Goal: Navigation & Orientation: Find specific page/section

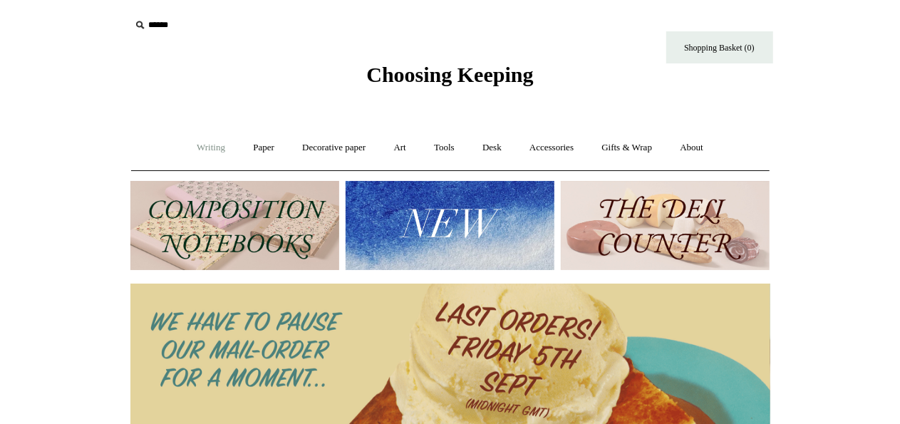
click at [204, 149] on link "Writing +" at bounding box center [211, 148] width 54 height 38
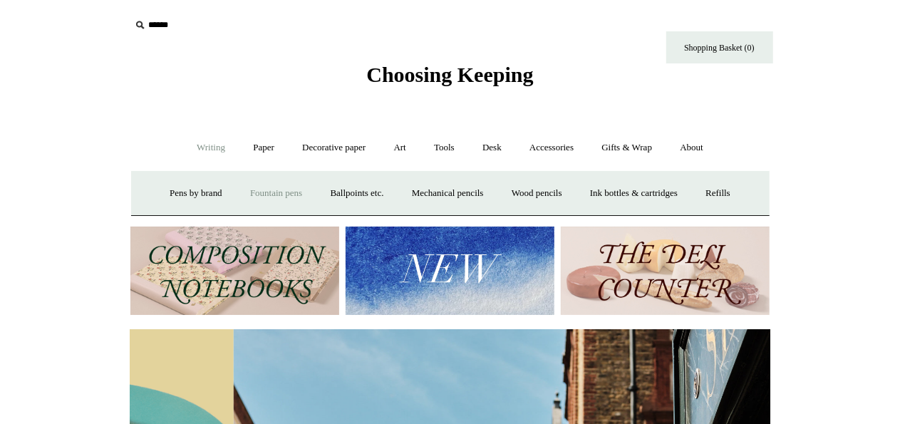
scroll to position [0, 640]
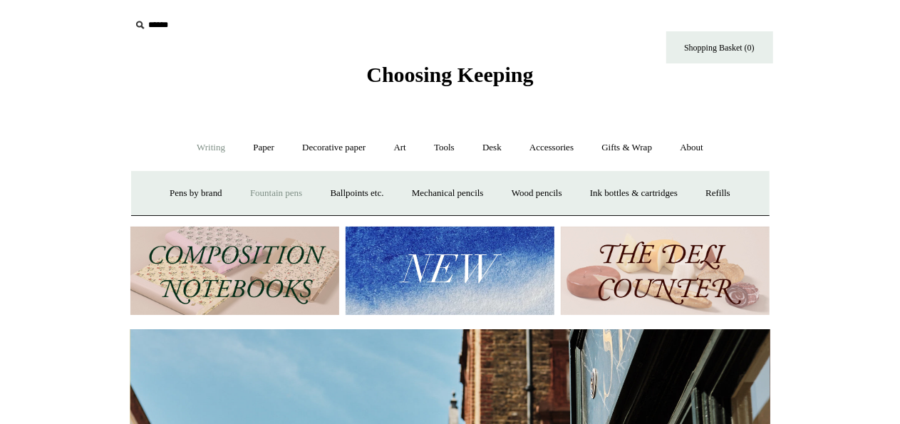
click at [269, 190] on link "Fountain pens +" at bounding box center [276, 194] width 78 height 38
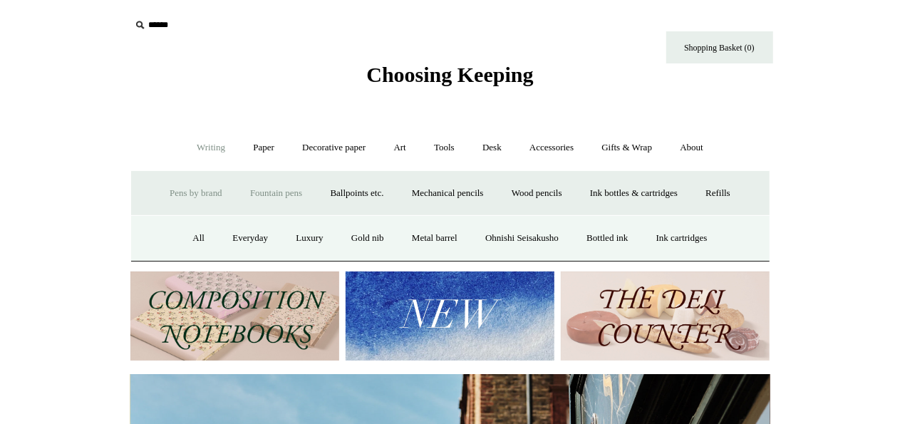
click at [195, 197] on link "Pens by brand +" at bounding box center [196, 194] width 78 height 38
click at [238, 233] on link "Lamy" at bounding box center [244, 238] width 47 height 38
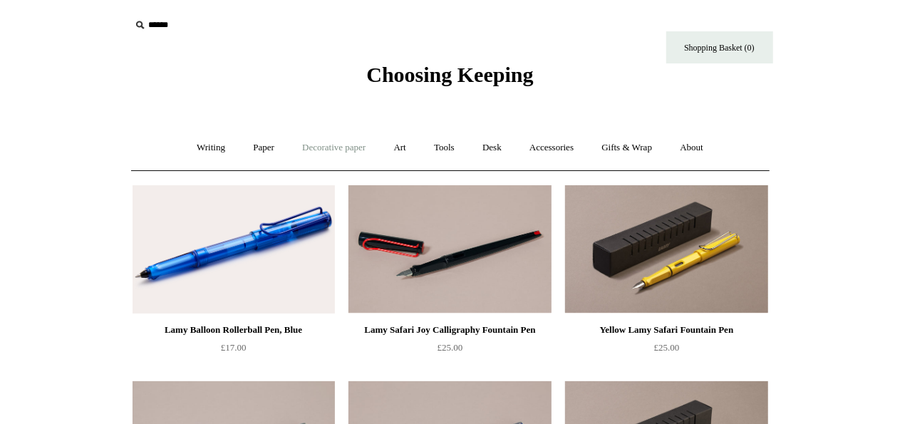
click at [333, 154] on link "Decorative paper +" at bounding box center [333, 148] width 89 height 38
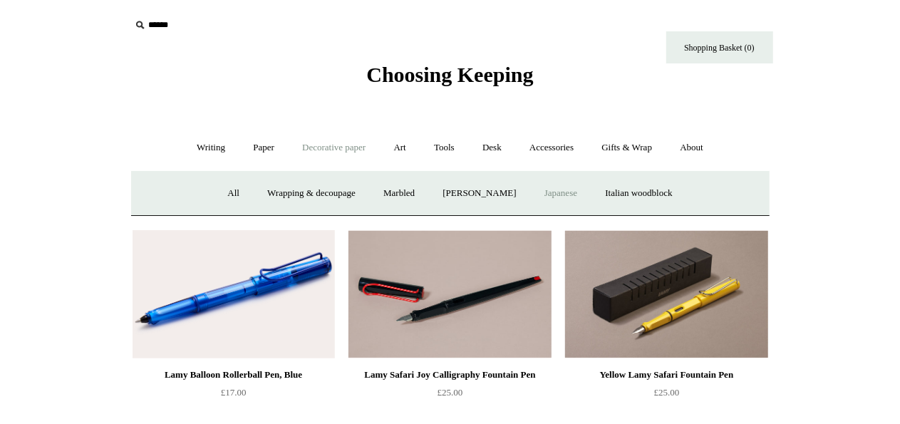
click at [576, 195] on link "Japanese" at bounding box center [561, 194] width 58 height 38
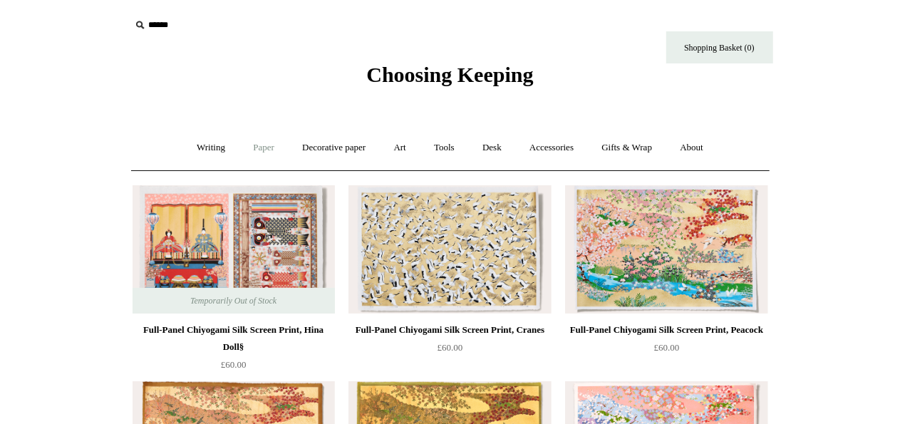
click at [264, 147] on link "Paper +" at bounding box center [263, 148] width 47 height 38
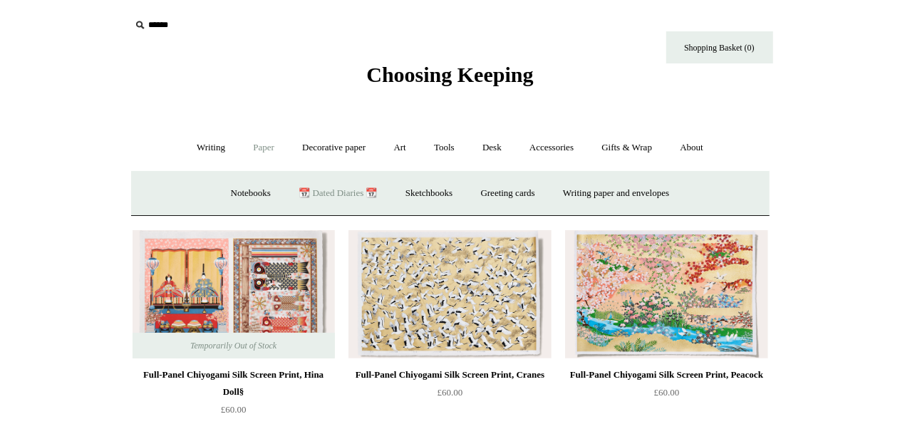
click at [328, 192] on link "📆 Dated Diaries 📆" at bounding box center [338, 194] width 104 height 38
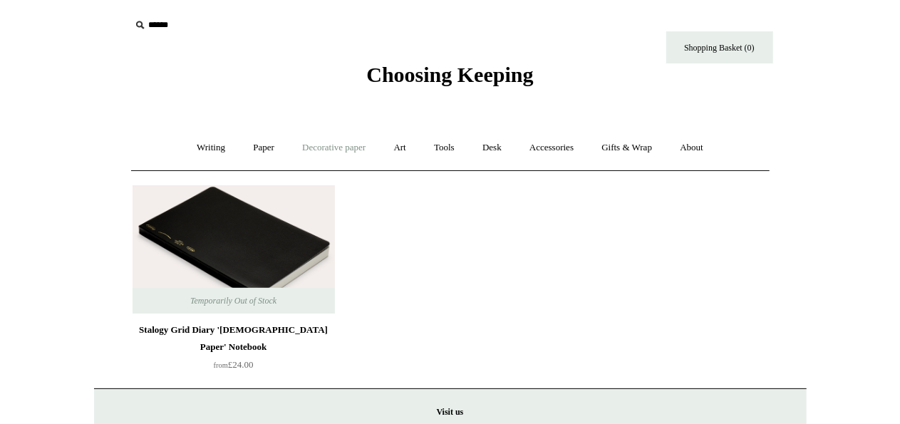
click at [318, 153] on link "Decorative paper +" at bounding box center [333, 148] width 89 height 38
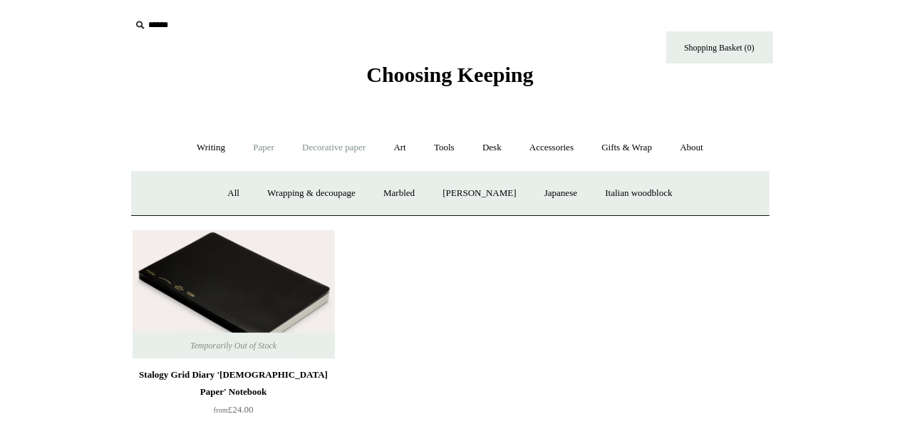
click at [254, 145] on link "Paper +" at bounding box center [263, 148] width 47 height 38
click at [242, 196] on link "Notebooks +" at bounding box center [251, 194] width 66 height 38
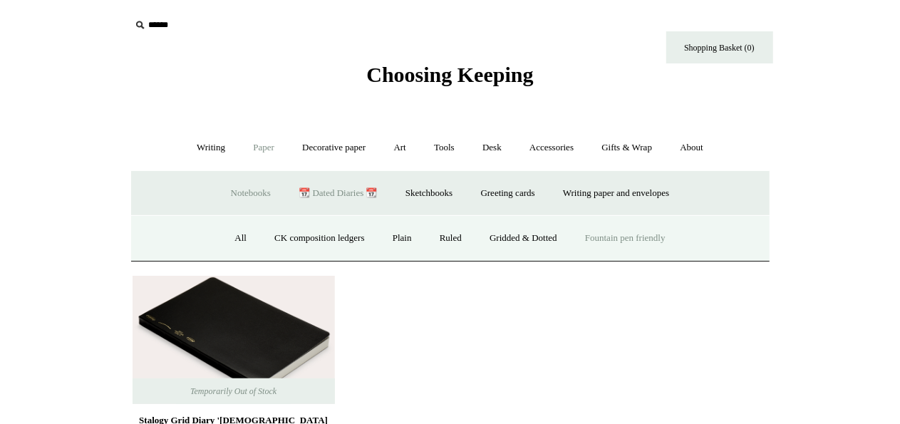
click at [630, 243] on link "Fountain pen friendly" at bounding box center [625, 238] width 106 height 38
